Goal: Navigation & Orientation: Find specific page/section

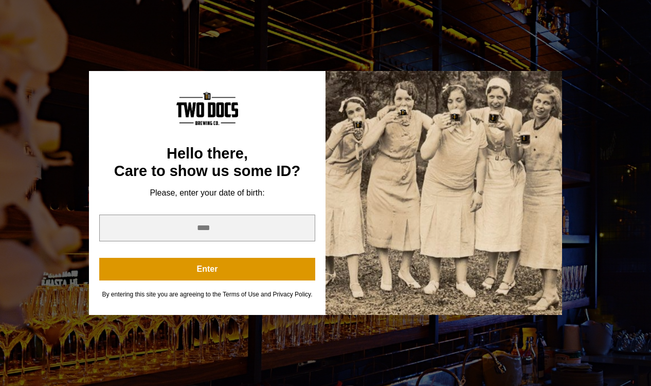
scroll to position [21, 0]
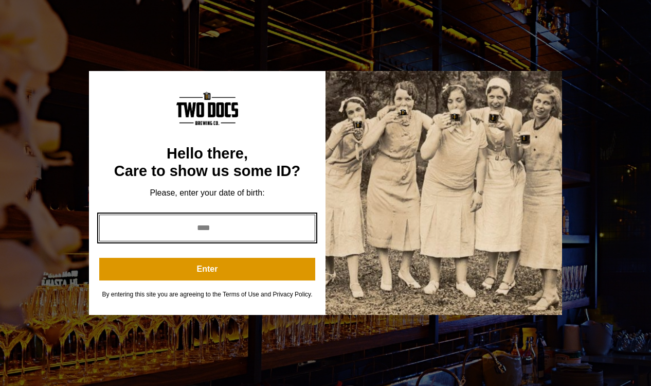
click at [264, 227] on input "year" at bounding box center [207, 227] width 216 height 27
type input "****"
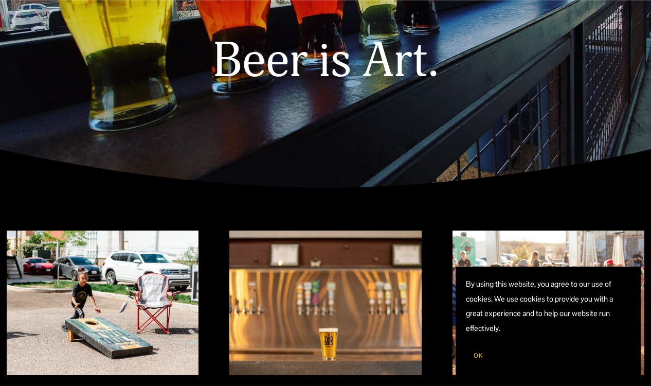
scroll to position [279, 0]
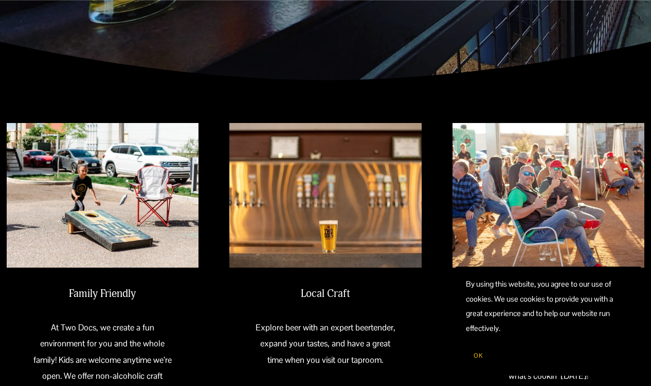
click at [476, 355] on span "OK" at bounding box center [477, 355] width 9 height 8
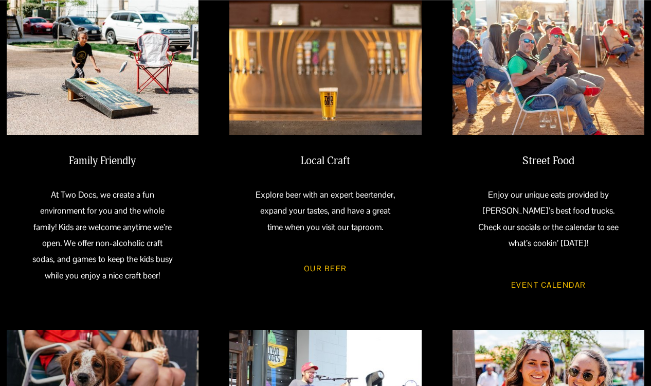
scroll to position [0, 0]
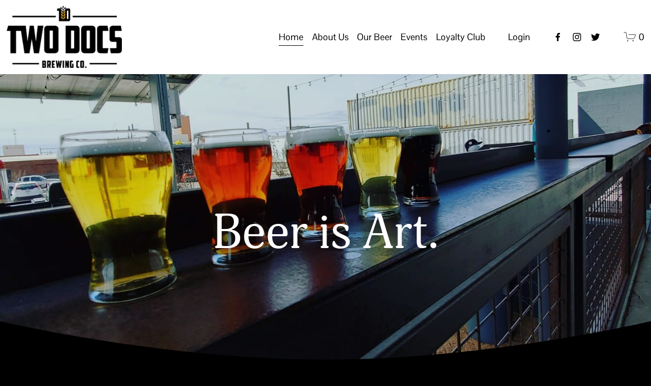
click at [0, 0] on span "Taproom Menu" at bounding box center [0, 0] width 0 height 0
